Goal: Task Accomplishment & Management: Manage account settings

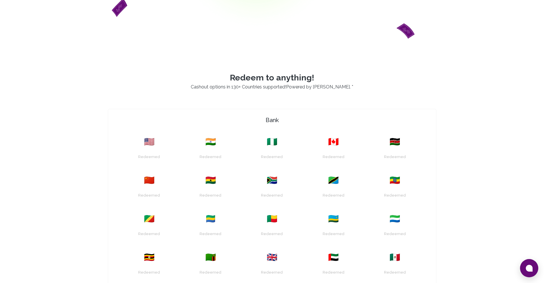
scroll to position [158, 0]
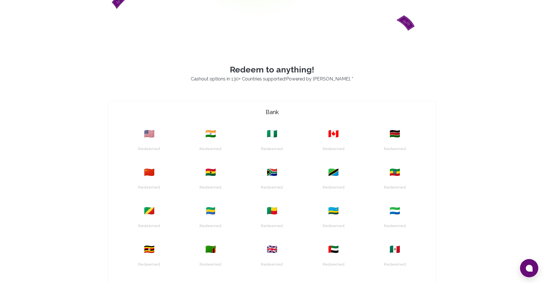
click at [266, 174] on div "🇿🇦" at bounding box center [272, 172] width 55 height 10
click at [274, 173] on span "🇿🇦" at bounding box center [272, 172] width 11 height 10
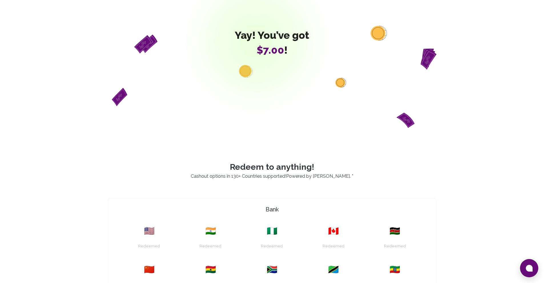
scroll to position [0, 0]
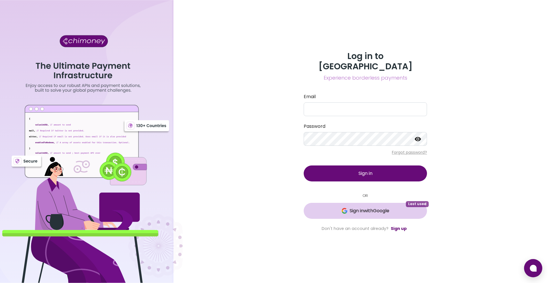
click at [344, 210] on button "Sign in with Google Last used" at bounding box center [365, 211] width 123 height 16
